Goal: Task Accomplishment & Management: Use online tool/utility

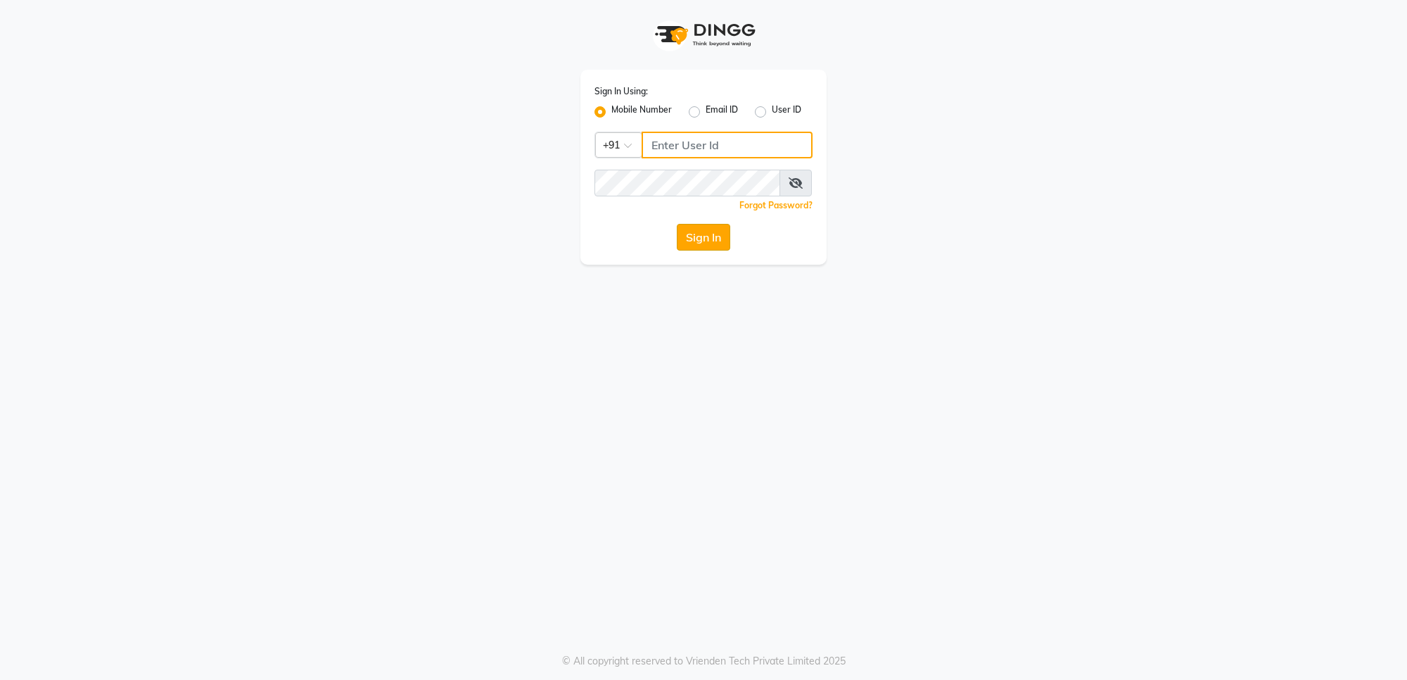
type input "7676279992"
click at [700, 241] on button "Sign In" at bounding box center [703, 237] width 53 height 27
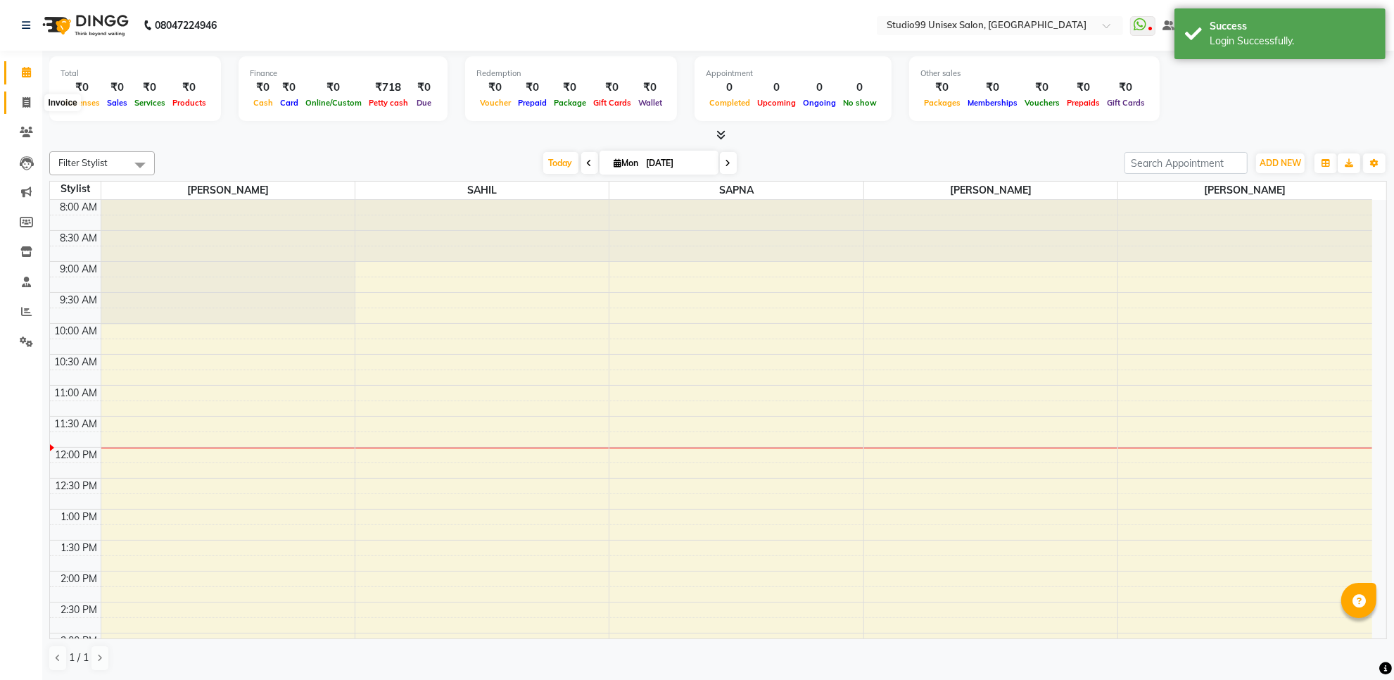
click at [26, 99] on icon at bounding box center [27, 102] width 8 height 11
select select "service"
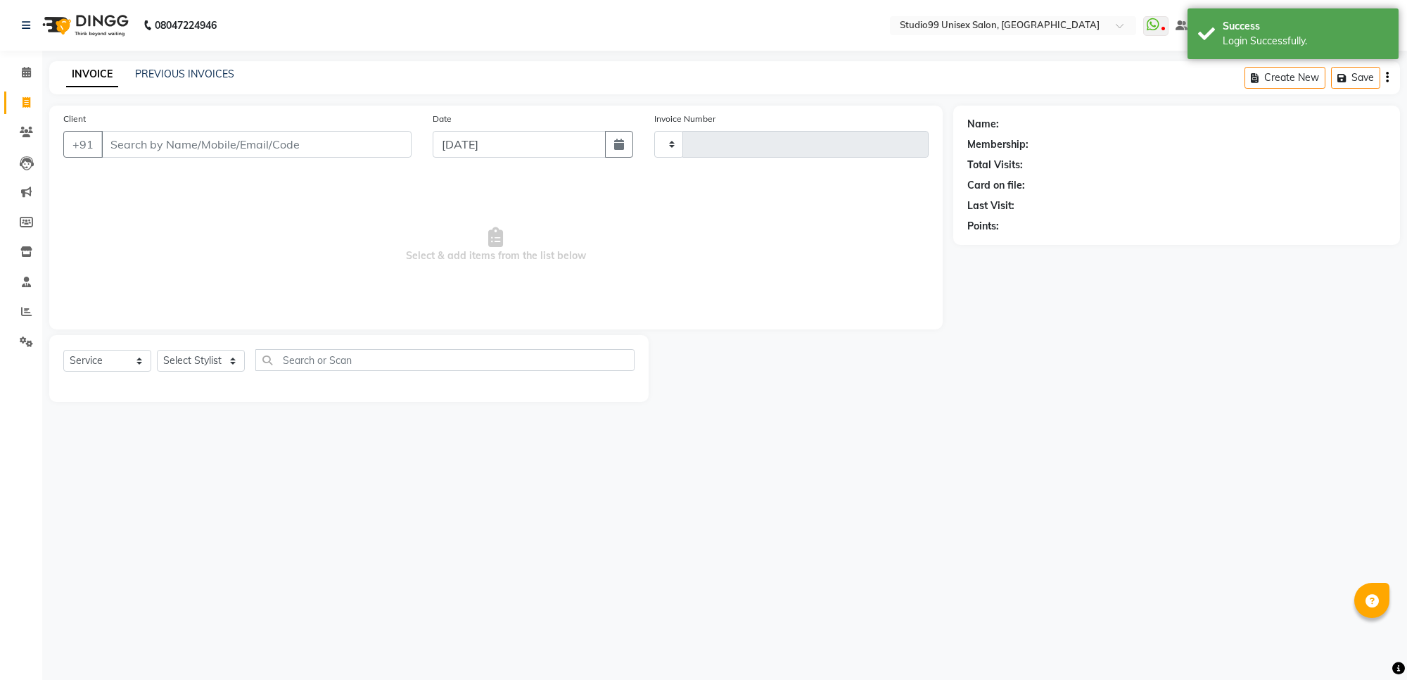
type input "1539"
select select "7323"
drag, startPoint x: 180, startPoint y: 355, endPoint x: 182, endPoint y: 367, distance: 11.3
click at [180, 355] on select "Select Stylist Manager [PERSON_NAME] [PERSON_NAME] [PERSON_NAME]" at bounding box center [201, 361] width 88 height 22
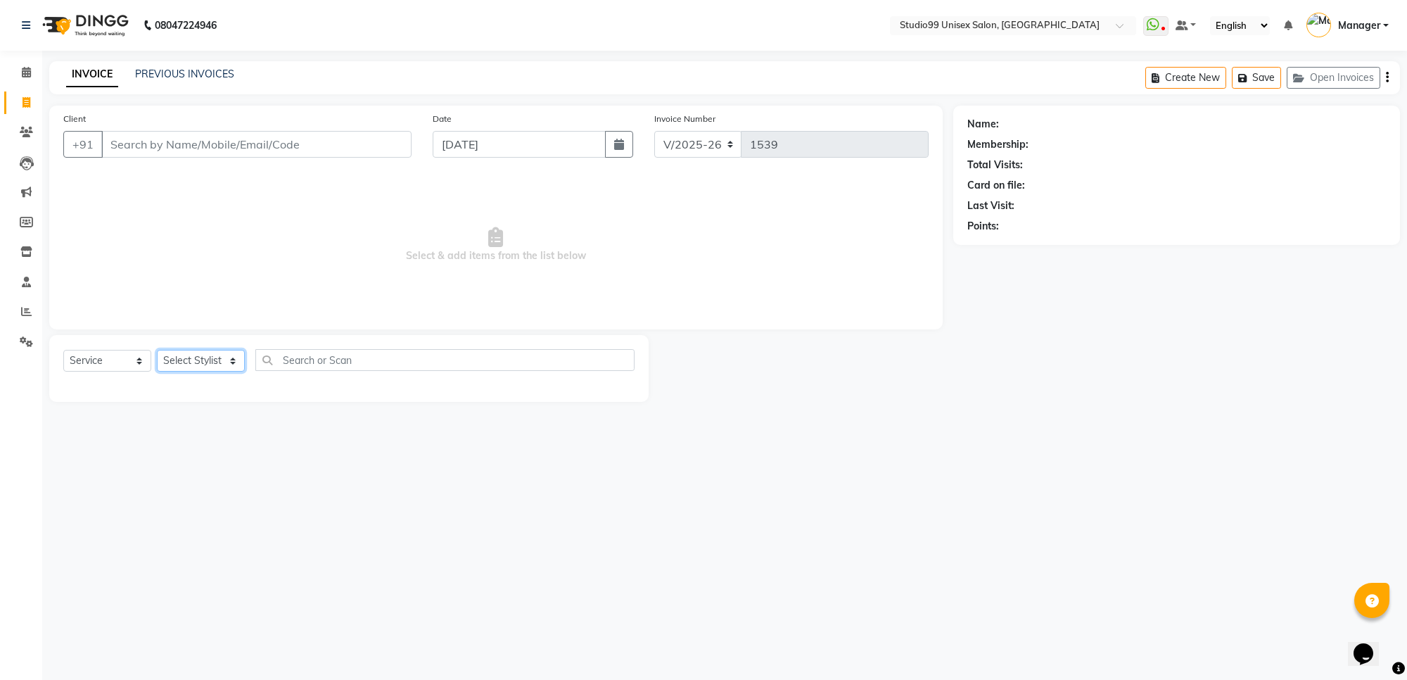
select select "63732"
click at [157, 350] on select "Select Stylist Manager [PERSON_NAME] [PERSON_NAME] [PERSON_NAME]" at bounding box center [201, 361] width 88 height 22
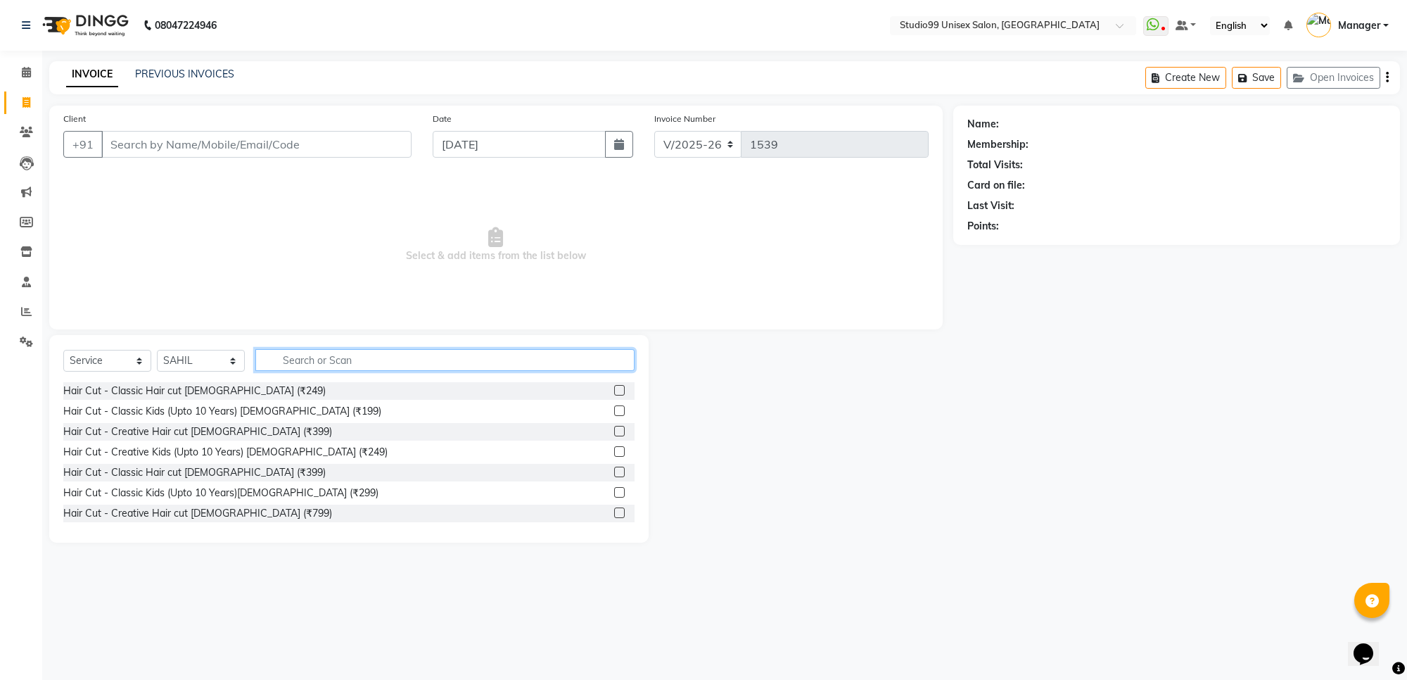
click at [303, 360] on input "text" at bounding box center [444, 360] width 379 height 22
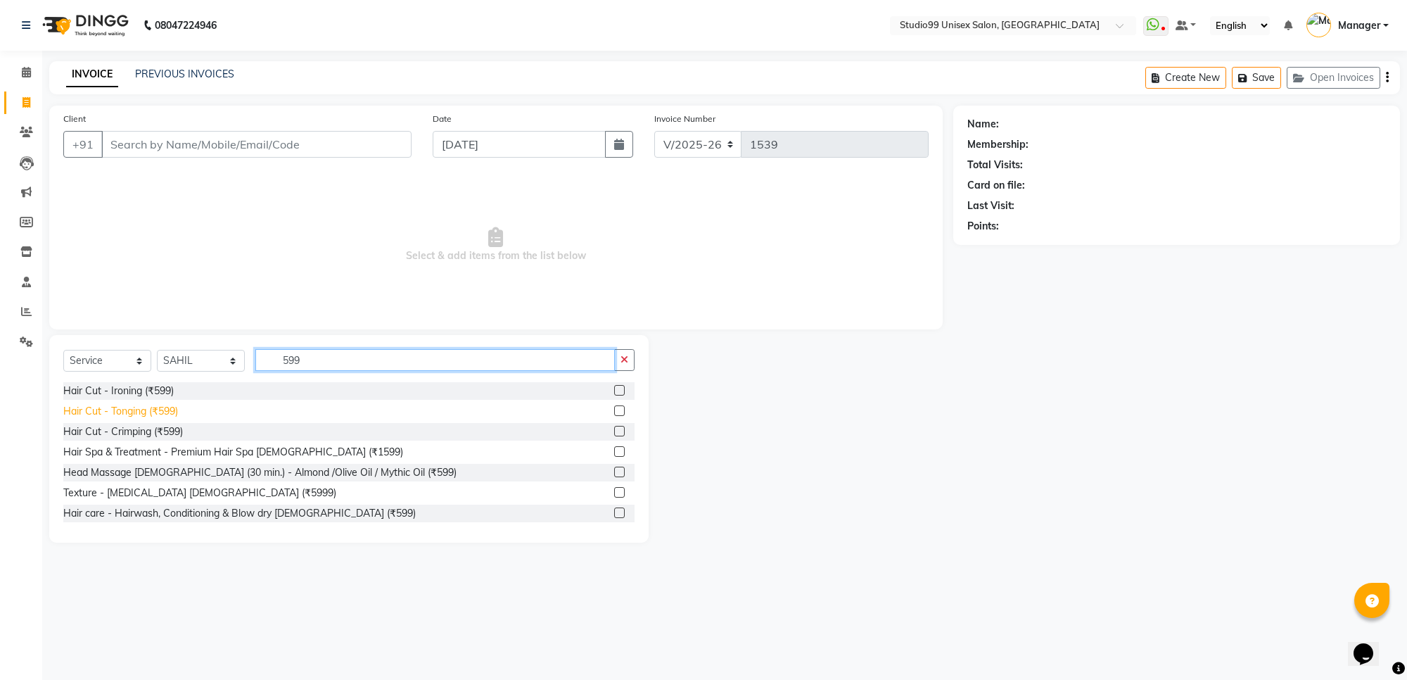
type input "599"
drag, startPoint x: 122, startPoint y: 415, endPoint x: 121, endPoint y: 430, distance: 14.8
click at [121, 430] on div "Hair Cut - Ironing (₹599) Hair Cut - Tonging (₹599) Hair Cut - Crimping (₹599) …" at bounding box center [348, 452] width 571 height 141
click at [134, 396] on div "Hair Cut - Ironing (₹599)" at bounding box center [118, 391] width 110 height 15
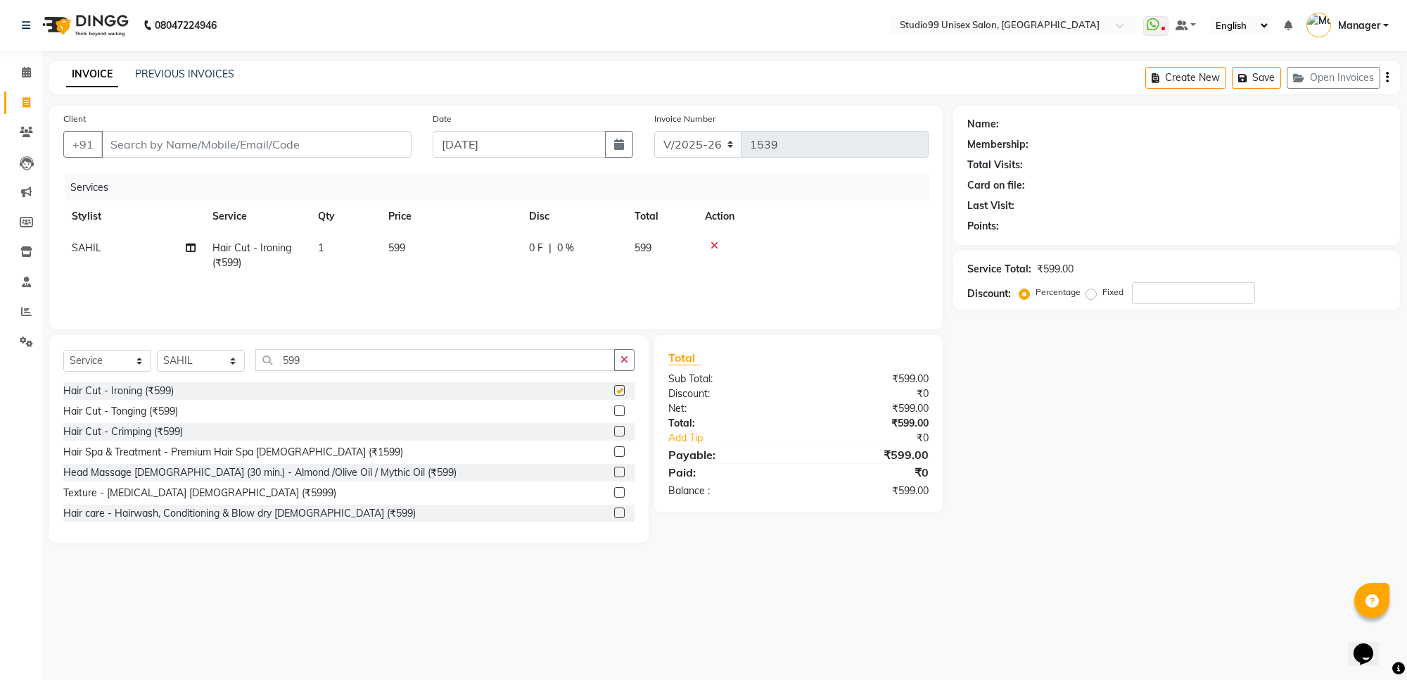
checkbox input "false"
click at [89, 251] on span "SAHIL" at bounding box center [87, 247] width 30 height 13
select select "63732"
click at [121, 250] on select "Manager [PERSON_NAME] [PERSON_NAME] [PERSON_NAME]" at bounding box center [134, 252] width 124 height 22
select select "63731"
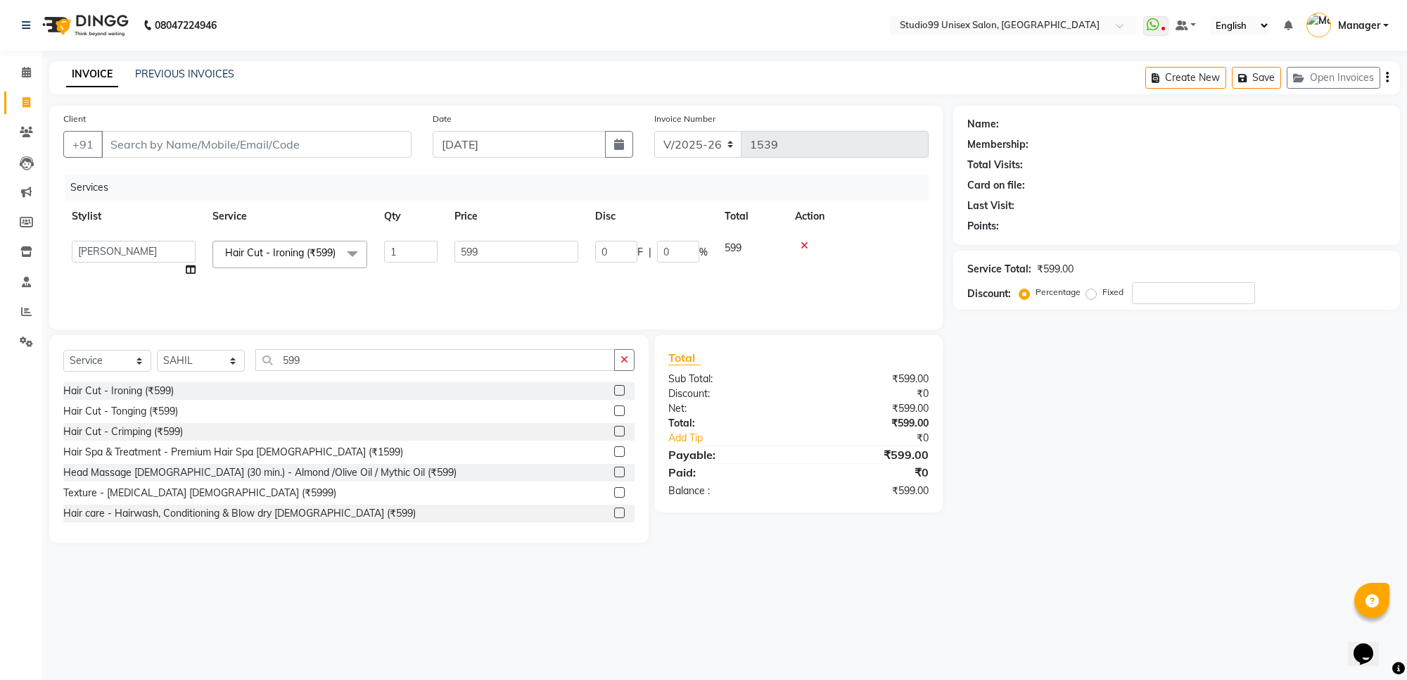
click at [1242, 466] on div "Name: Membership: Total Visits: Card on file: Last Visit: Points: Service Total…" at bounding box center [1182, 324] width 457 height 437
click at [189, 266] on icon at bounding box center [191, 270] width 10 height 10
select select "63731"
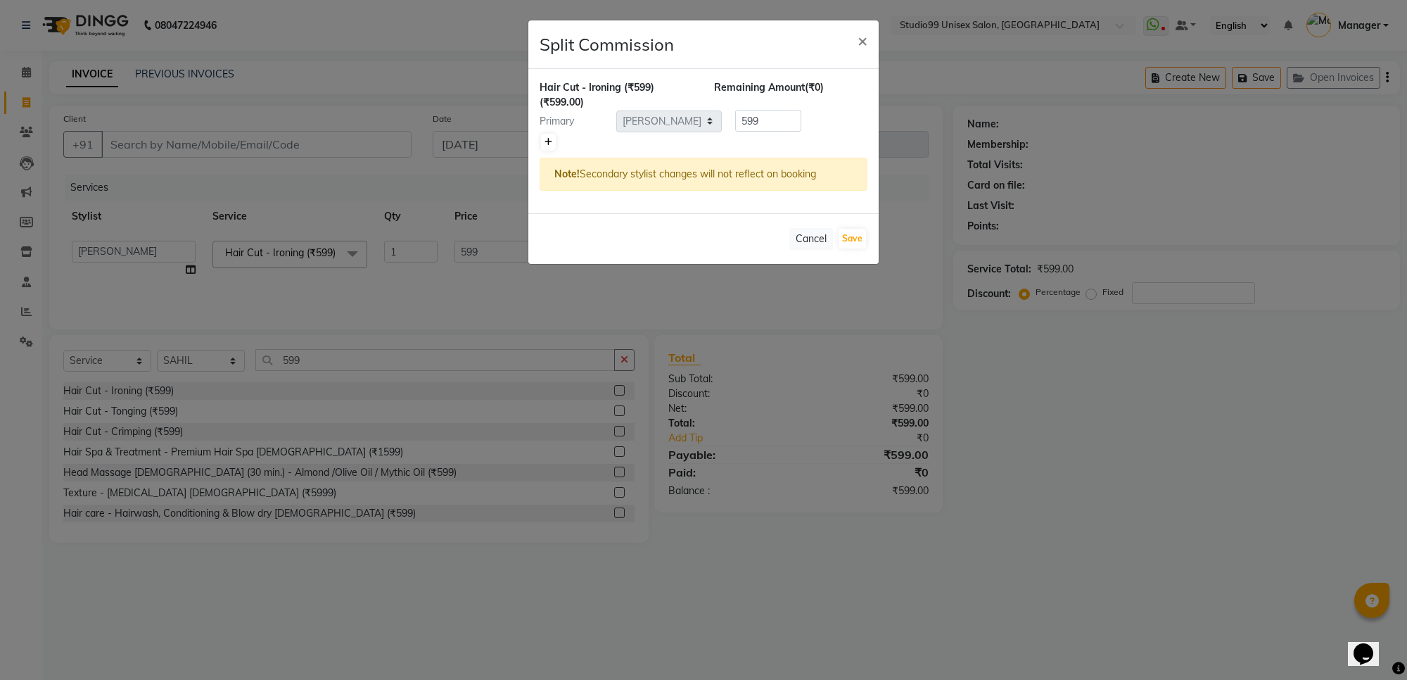
click at [543, 138] on link at bounding box center [548, 142] width 15 height 17
type input "299.5"
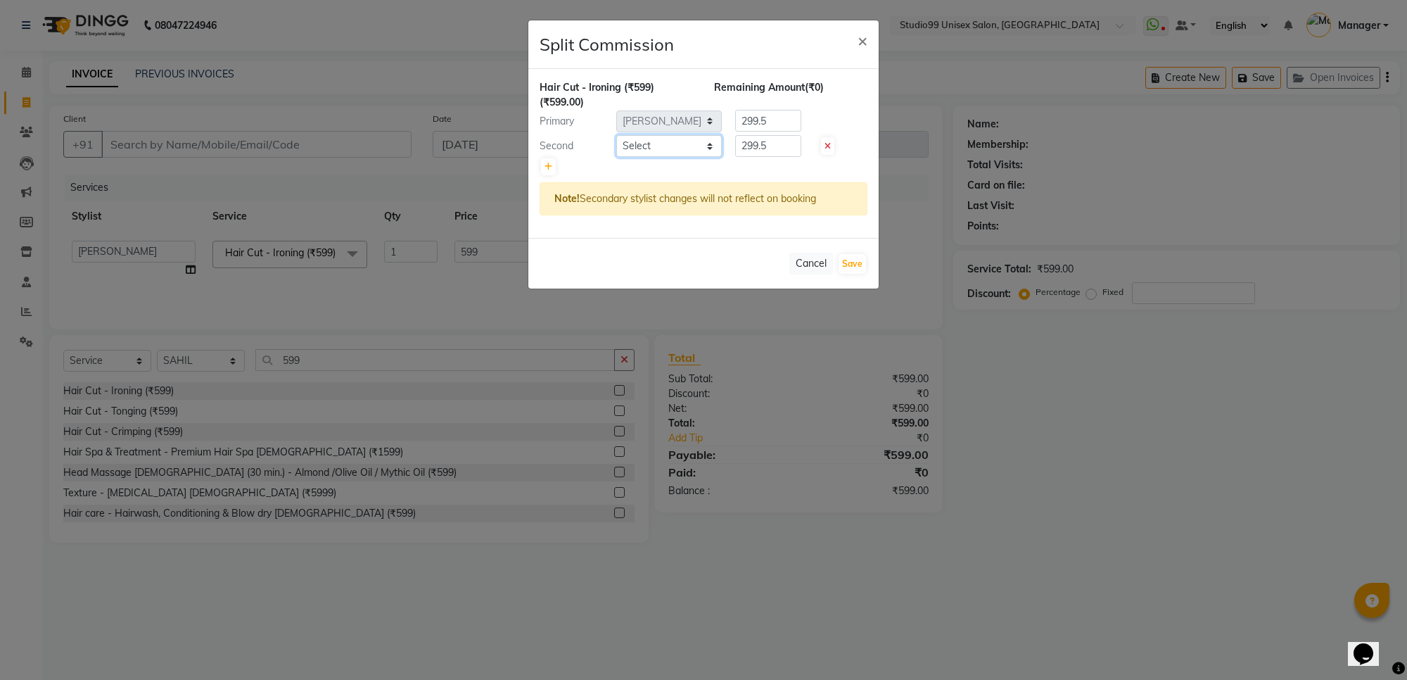
click at [624, 148] on select "Select Manager [PERSON_NAME] [PERSON_NAME] [PERSON_NAME]" at bounding box center [669, 146] width 106 height 22
click at [862, 44] on span "×" at bounding box center [863, 40] width 10 height 21
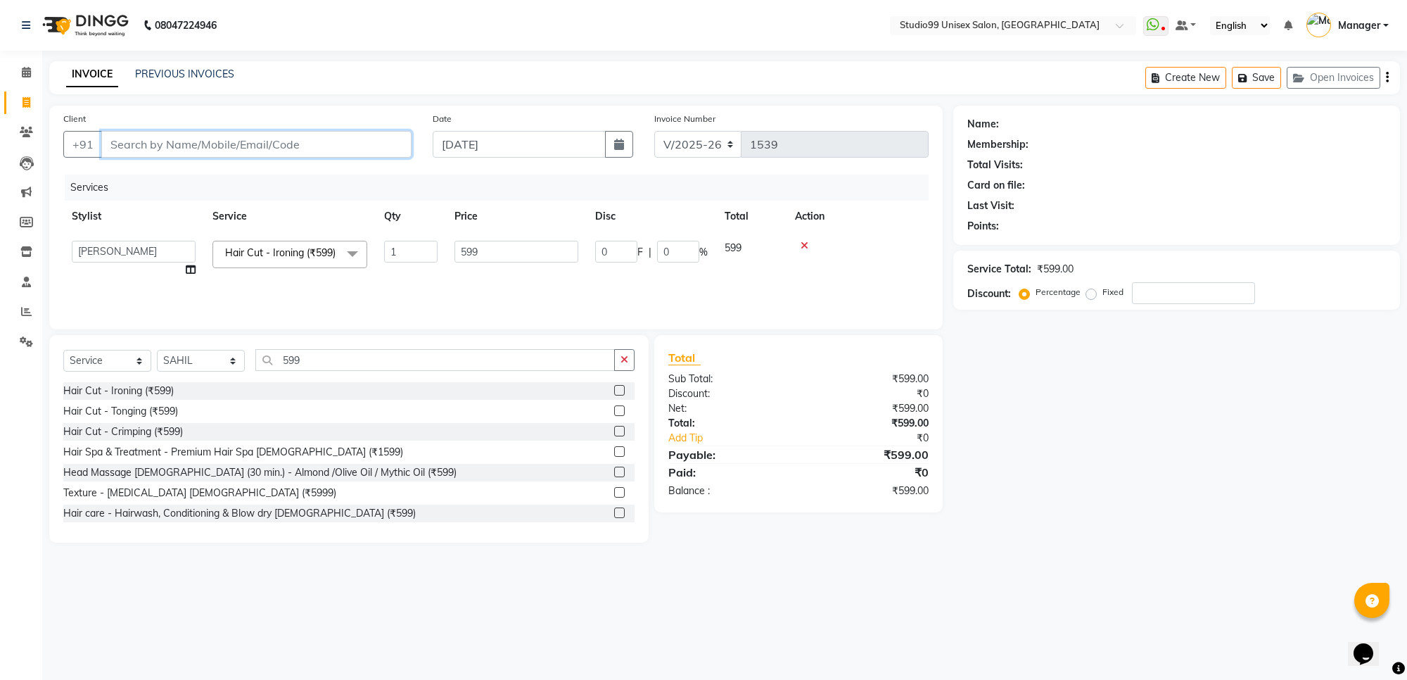
click at [270, 143] on input "Client" at bounding box center [256, 144] width 310 height 27
click at [346, 148] on input "Client" at bounding box center [256, 144] width 310 height 27
type input "8"
type input "0"
type input "8921862380"
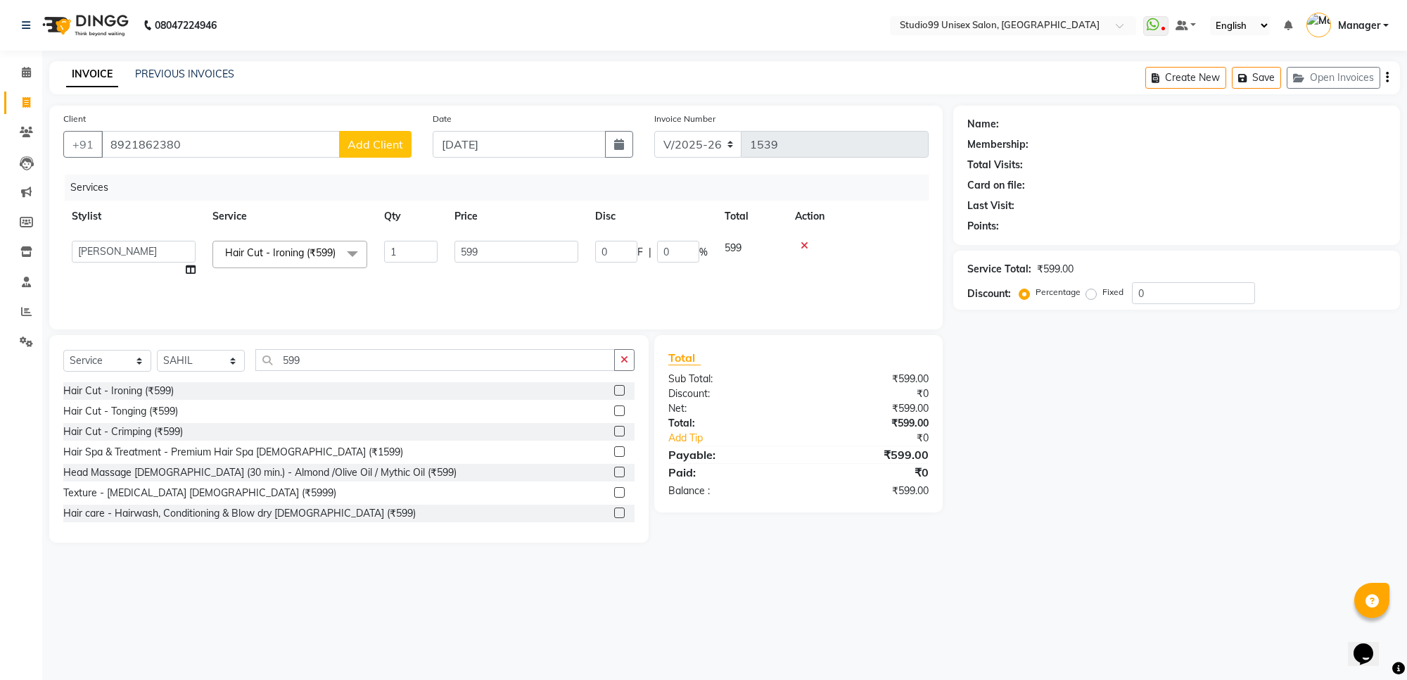
click at [384, 137] on span "Add Client" at bounding box center [376, 144] width 56 height 14
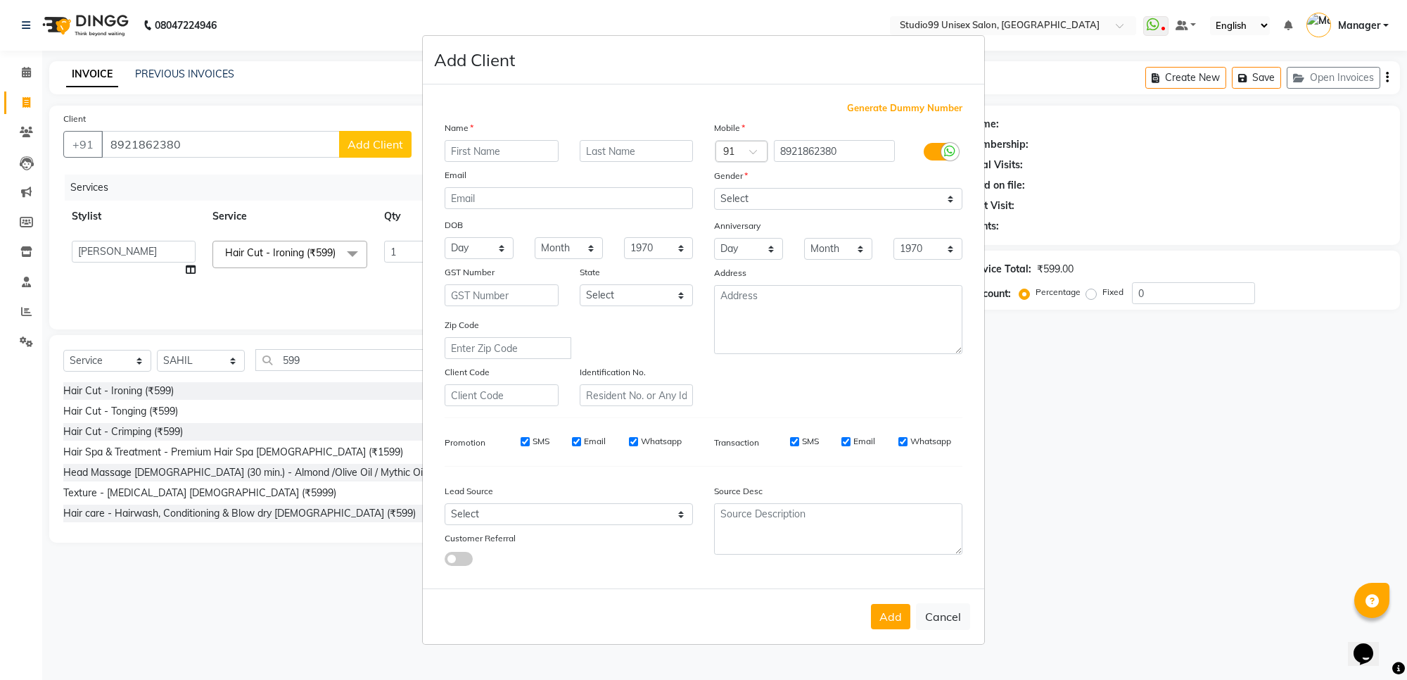
click at [484, 153] on input "text" at bounding box center [502, 151] width 114 height 22
type input "Naifa"
click at [787, 196] on select "Select [DEMOGRAPHIC_DATA] [DEMOGRAPHIC_DATA] Other Prefer Not To Say" at bounding box center [838, 199] width 248 height 22
select select "[DEMOGRAPHIC_DATA]"
click at [714, 189] on select "Select [DEMOGRAPHIC_DATA] [DEMOGRAPHIC_DATA] Other Prefer Not To Say" at bounding box center [838, 199] width 248 height 22
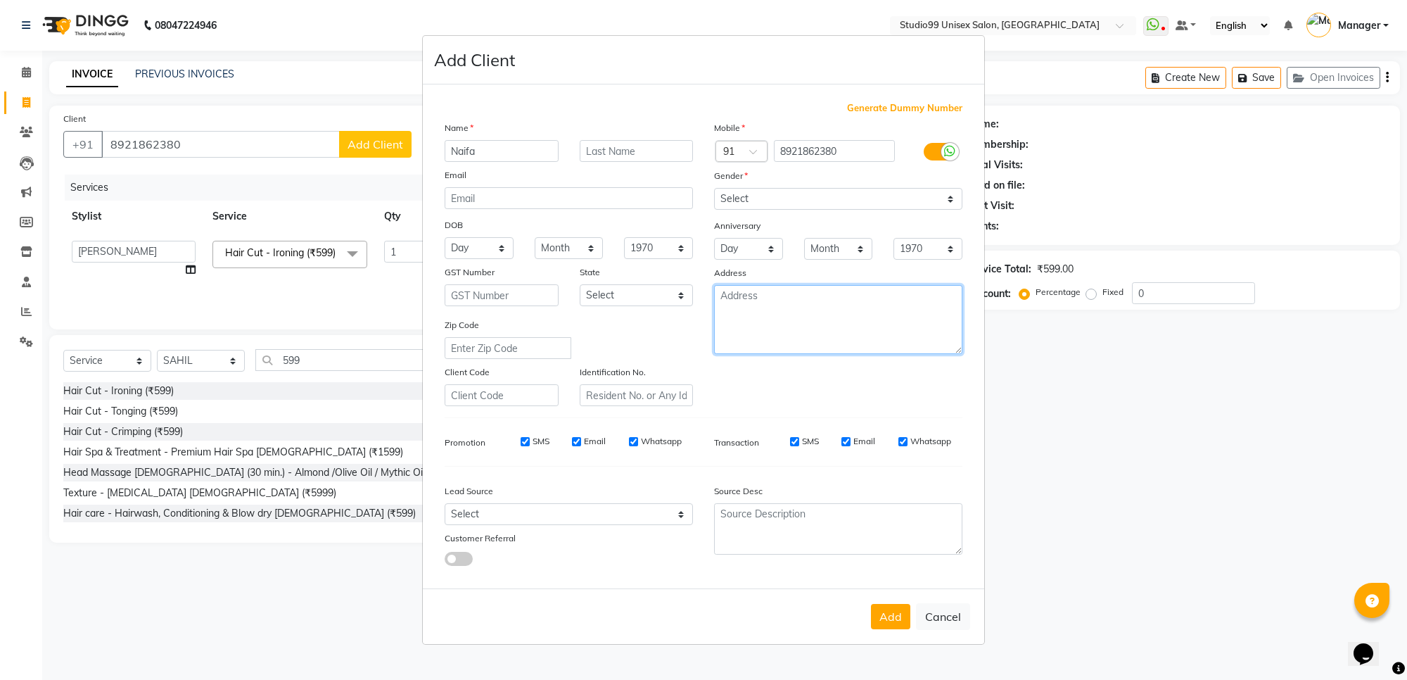
click at [818, 321] on textarea at bounding box center [838, 319] width 248 height 69
type textarea "outsider"
click at [892, 619] on button "Add" at bounding box center [890, 616] width 39 height 25
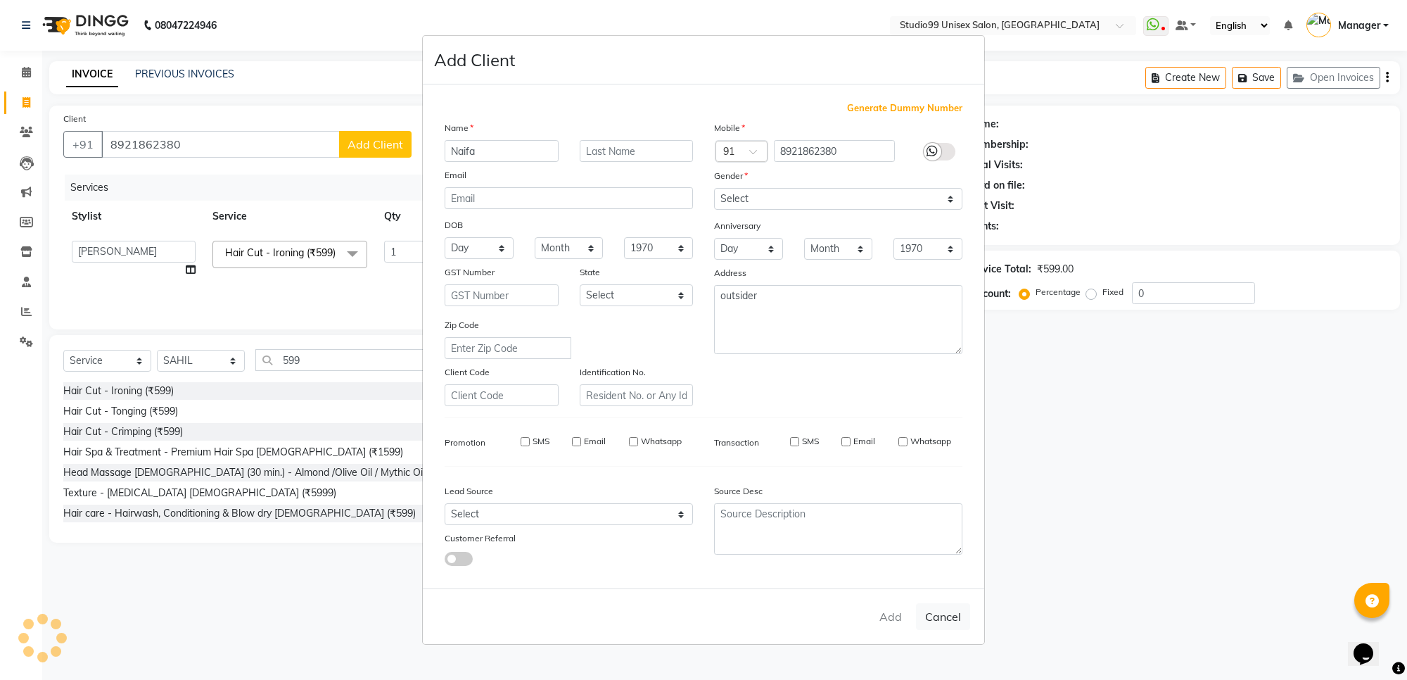
select select
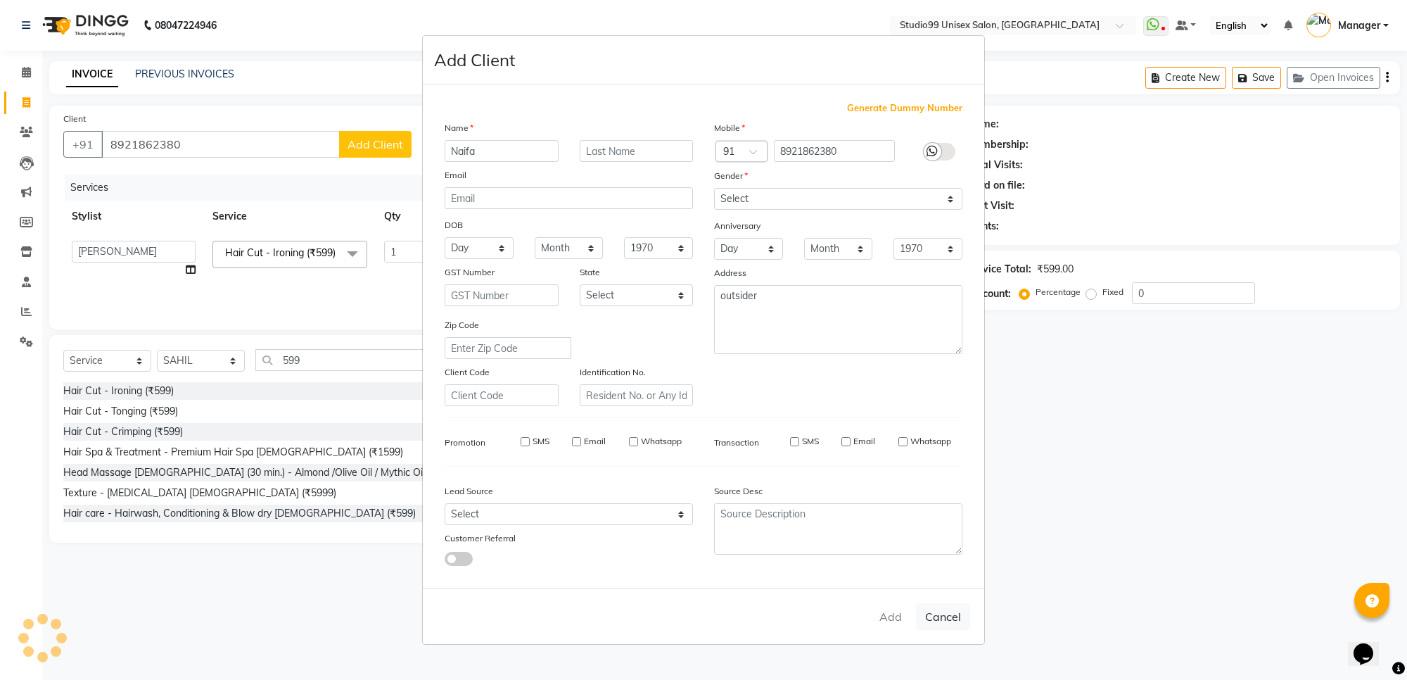
select select
checkbox input "false"
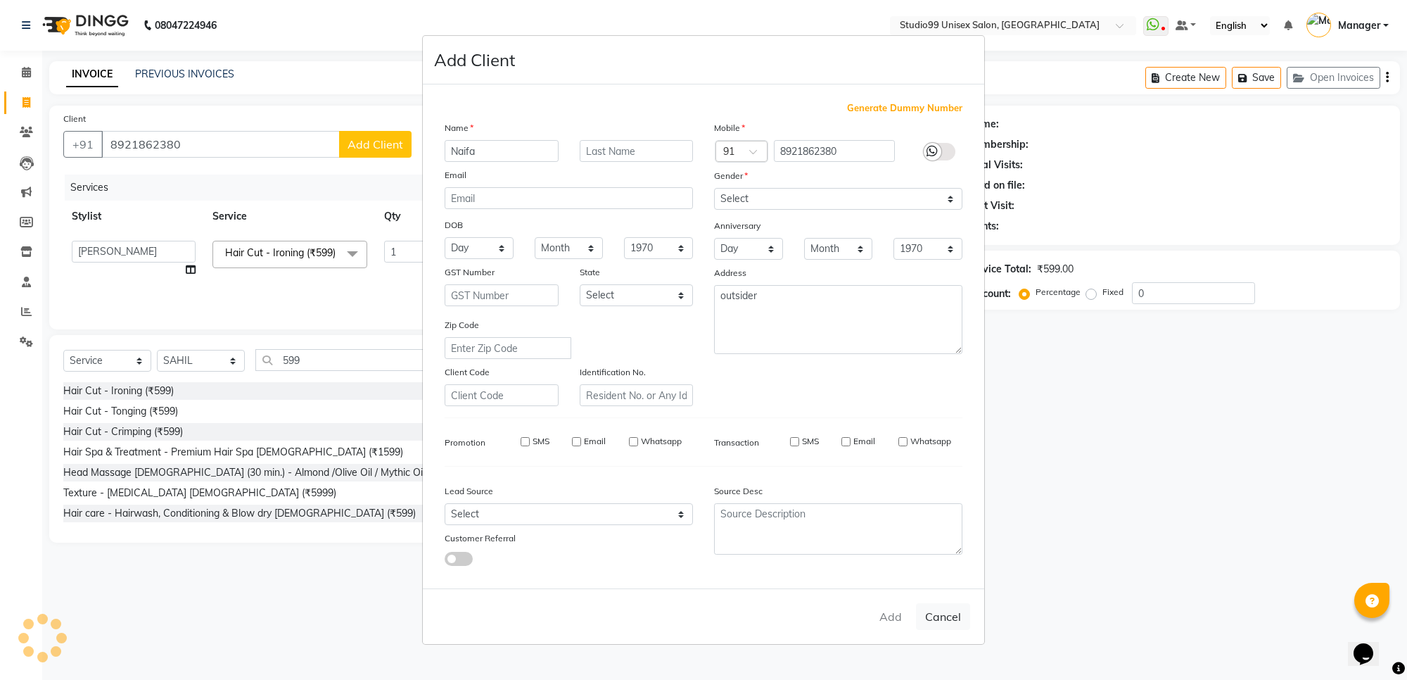
checkbox input "false"
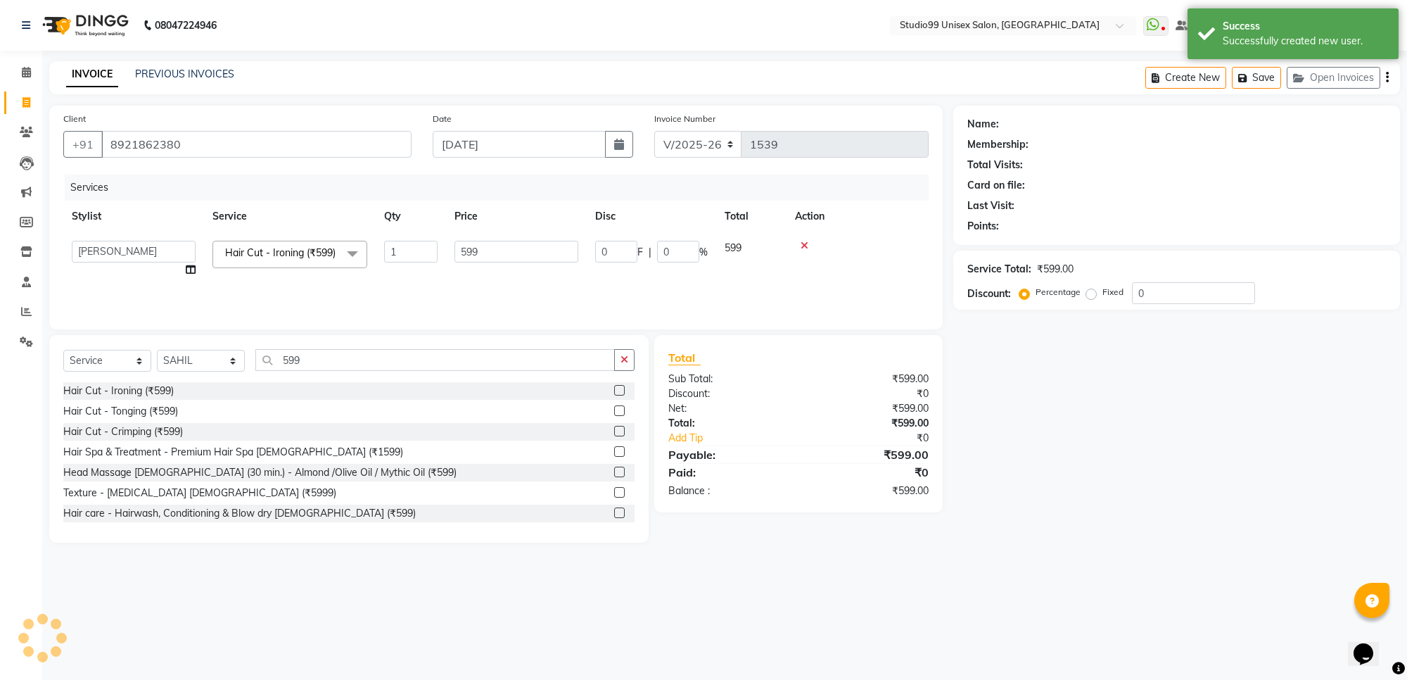
select select "1: Object"
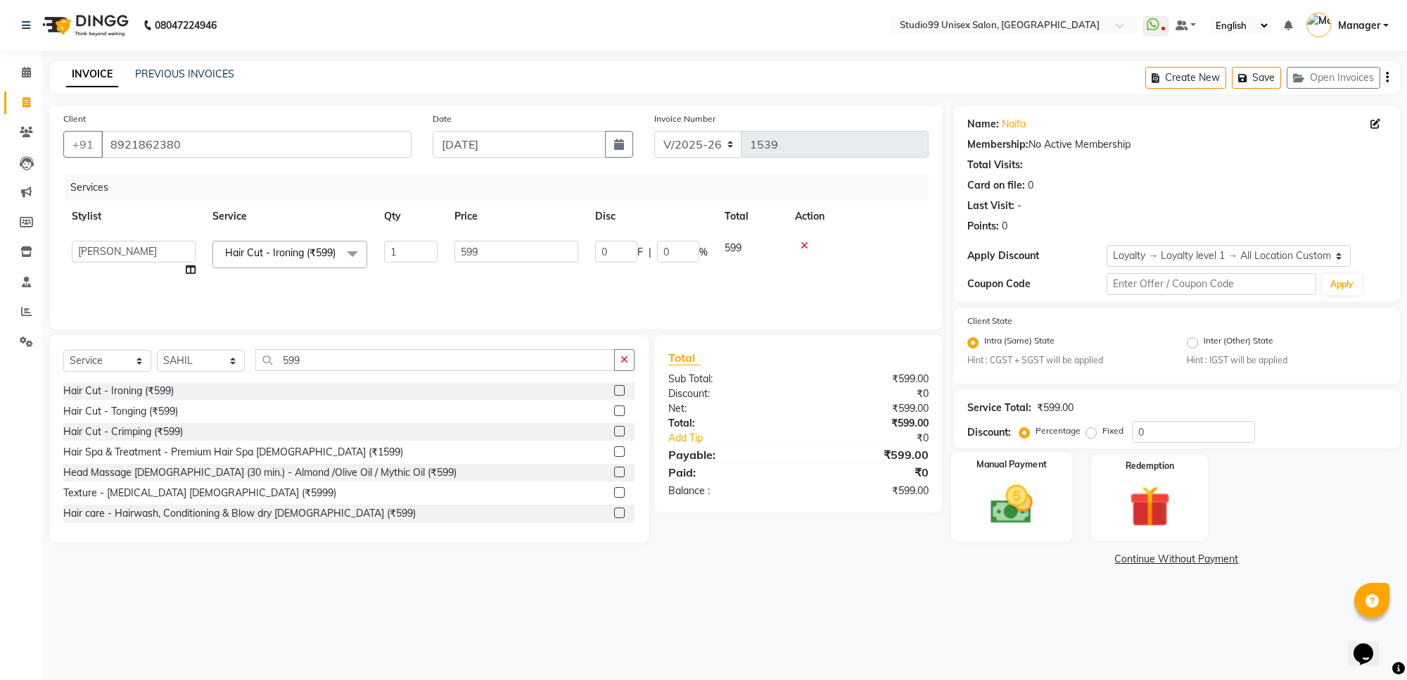
click at [1037, 516] on img at bounding box center [1011, 504] width 69 height 49
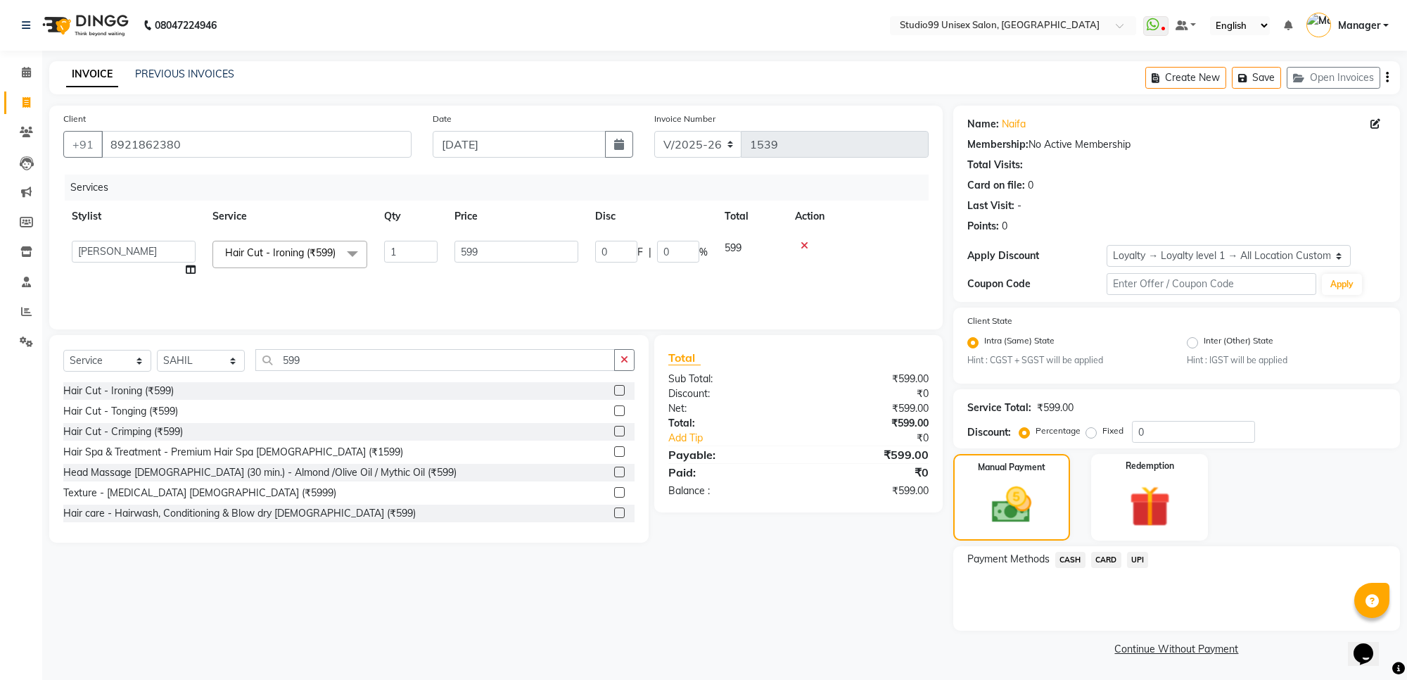
click at [1063, 560] on span "CASH" at bounding box center [1071, 560] width 30 height 16
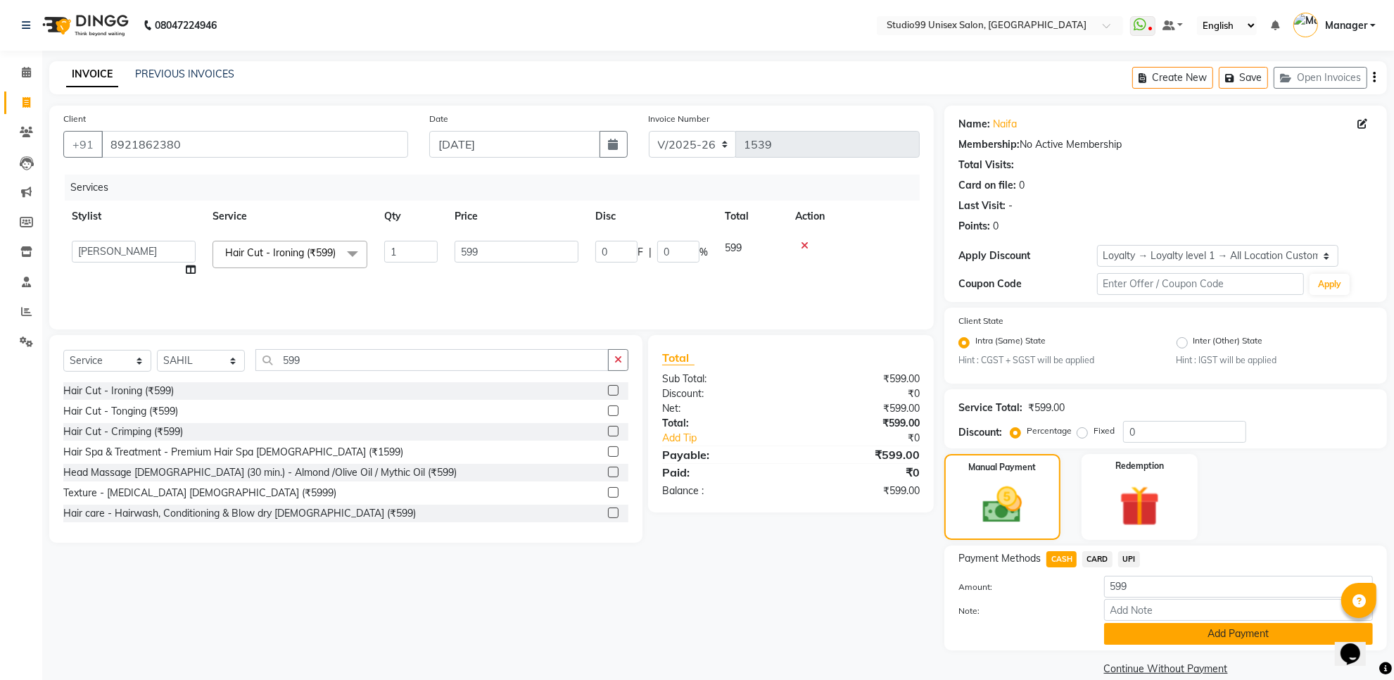
click at [1208, 638] on button "Add Payment" at bounding box center [1238, 634] width 269 height 22
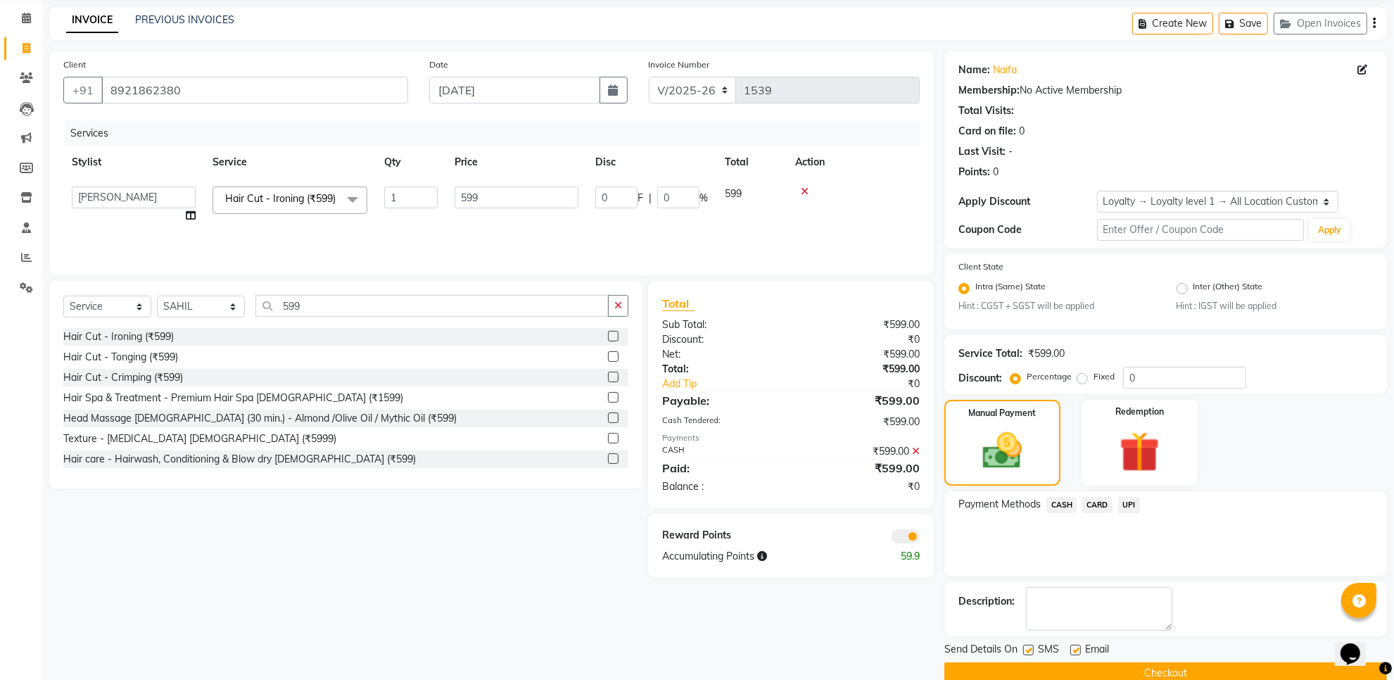
scroll to position [79, 0]
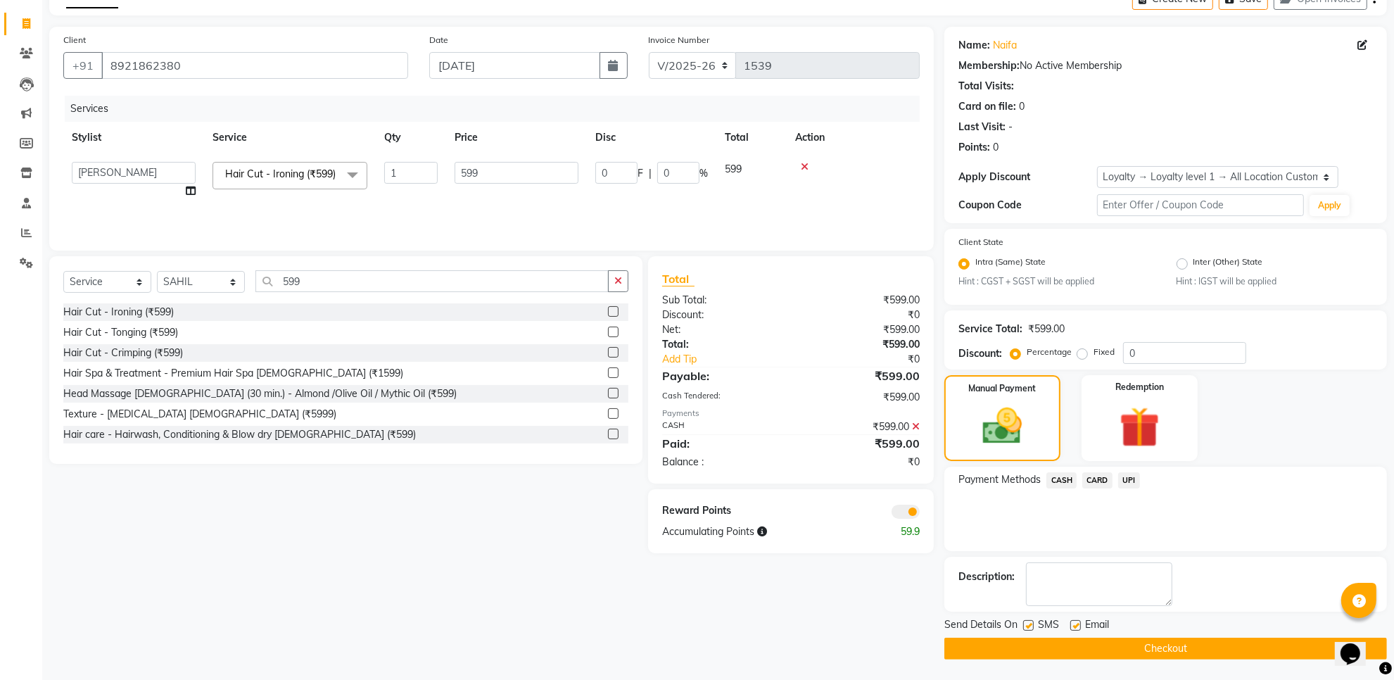
click at [1207, 647] on button "Checkout" at bounding box center [1165, 649] width 443 height 22
